Goal: Find specific page/section: Find specific page/section

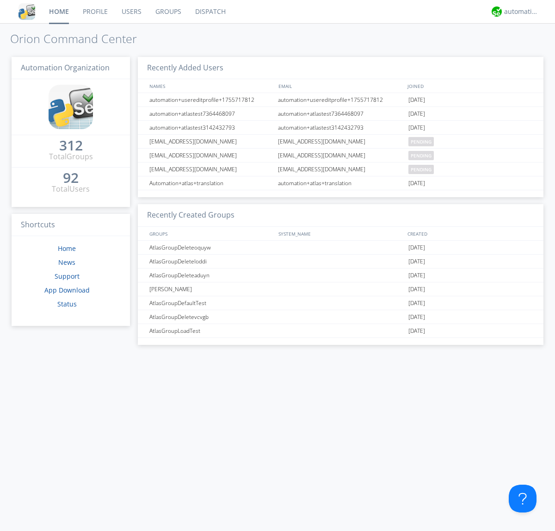
click at [210, 12] on link "Dispatch" at bounding box center [210, 11] width 44 height 23
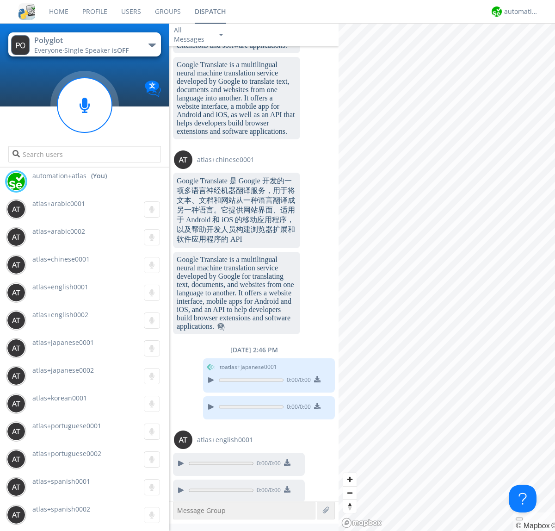
scroll to position [783, 0]
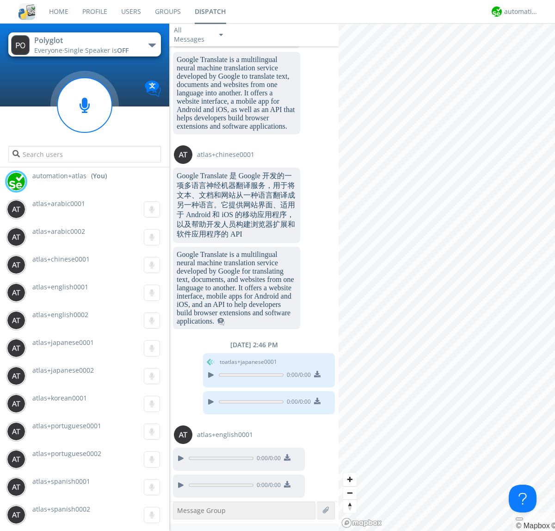
click at [152, 45] on div "button" at bounding box center [152, 45] width 7 height 4
click at [0, 0] on span "AtlasGroupDispatch" at bounding box center [0, 0] width 0 height 0
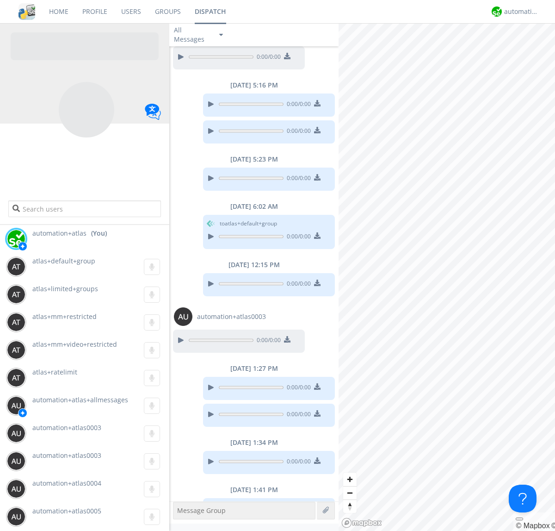
scroll to position [138, 0]
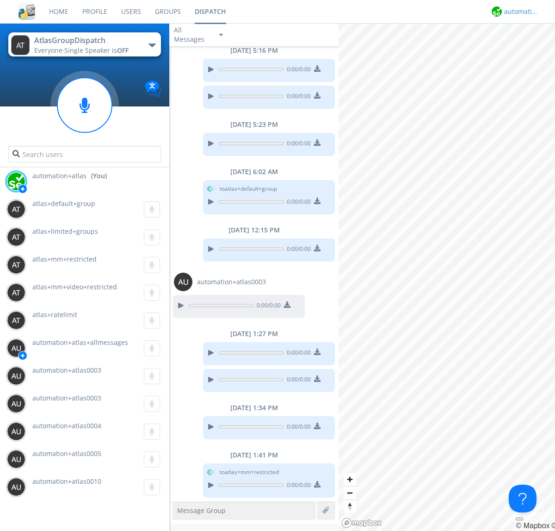
click at [519, 12] on div "automation+atlas" at bounding box center [521, 11] width 35 height 9
